Goal: Task Accomplishment & Management: Use online tool/utility

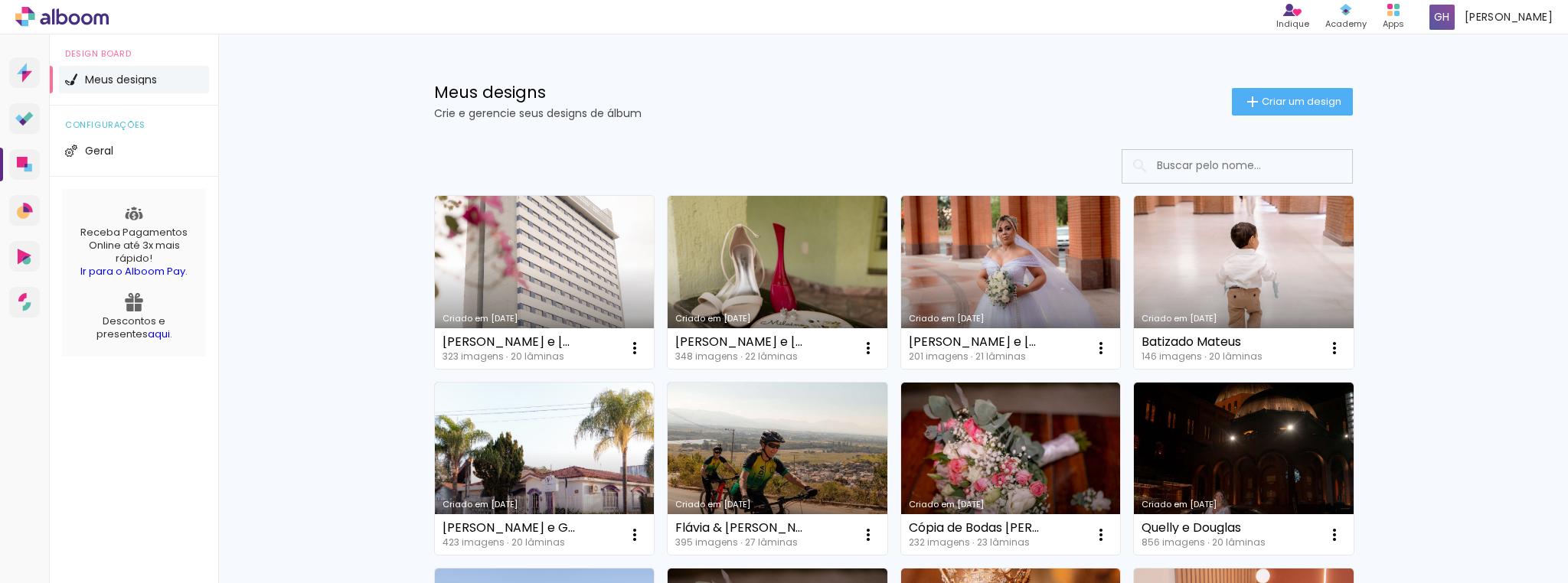
click at [561, 296] on link "Criado em [DATE]" at bounding box center [545, 283] width 220 height 173
